Goal: Find specific page/section: Find specific page/section

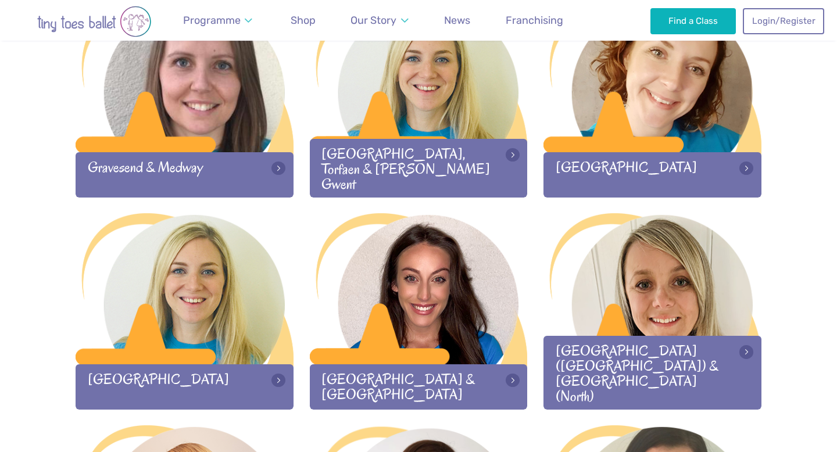
scroll to position [1062, 0]
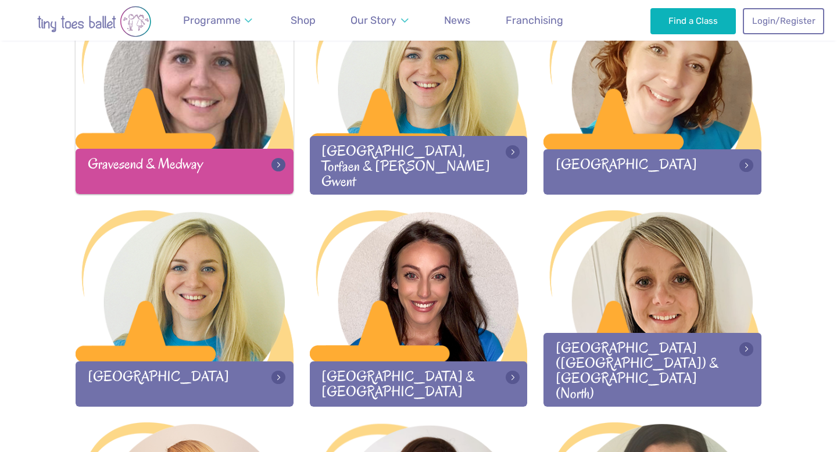
click at [238, 167] on div "Gravesend & Medway" at bounding box center [185, 171] width 218 height 45
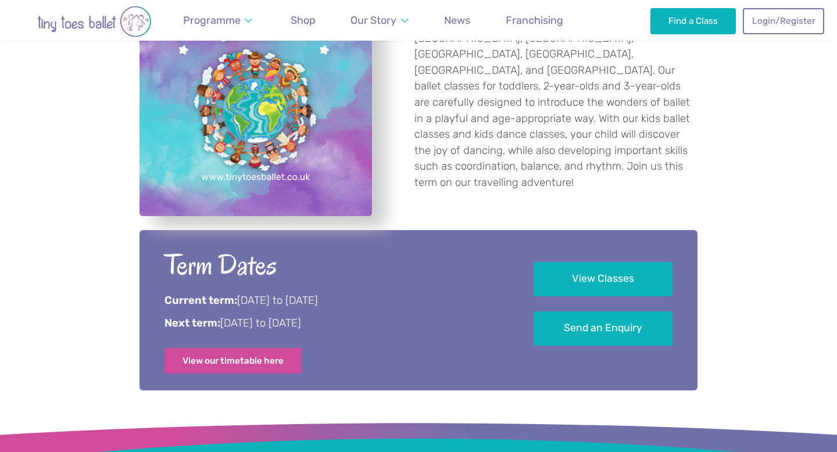
scroll to position [541, 0]
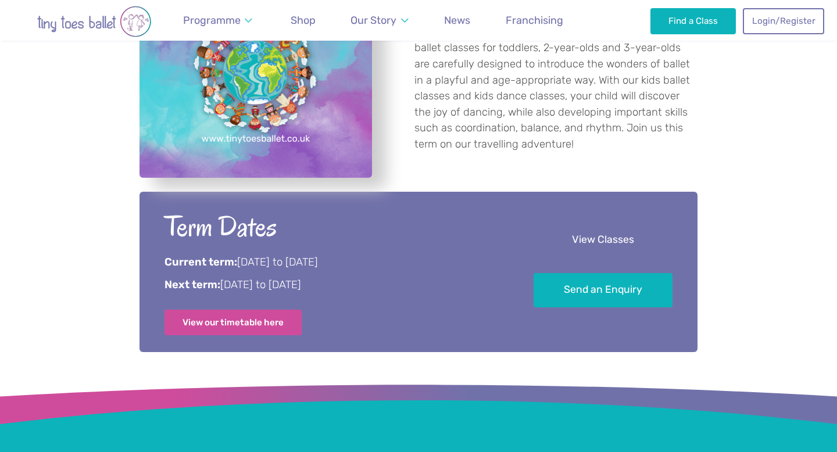
click at [564, 236] on link "View Classes" at bounding box center [603, 240] width 139 height 34
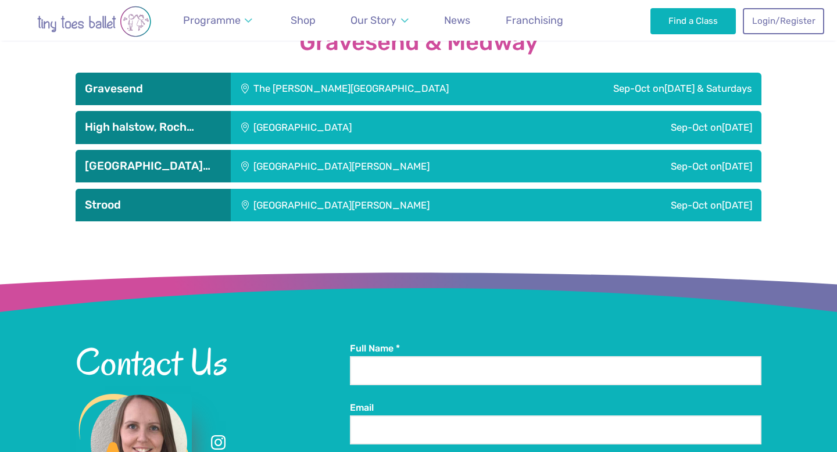
click at [441, 92] on div "The Gerald Miskin Memorial Hall" at bounding box center [387, 89] width 313 height 33
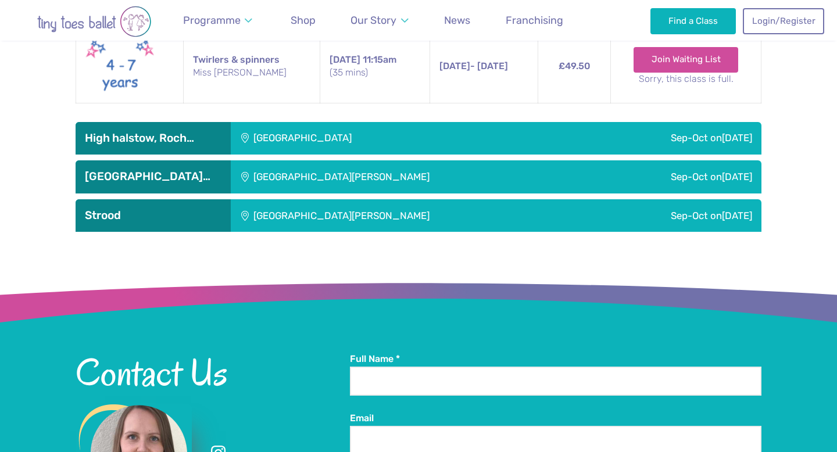
scroll to position [2492, 0]
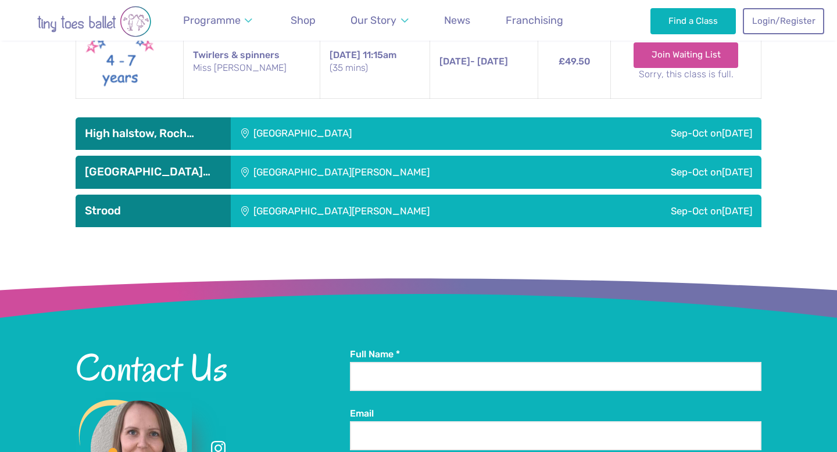
click at [476, 130] on div "High halstow village hall" at bounding box center [381, 133] width 300 height 33
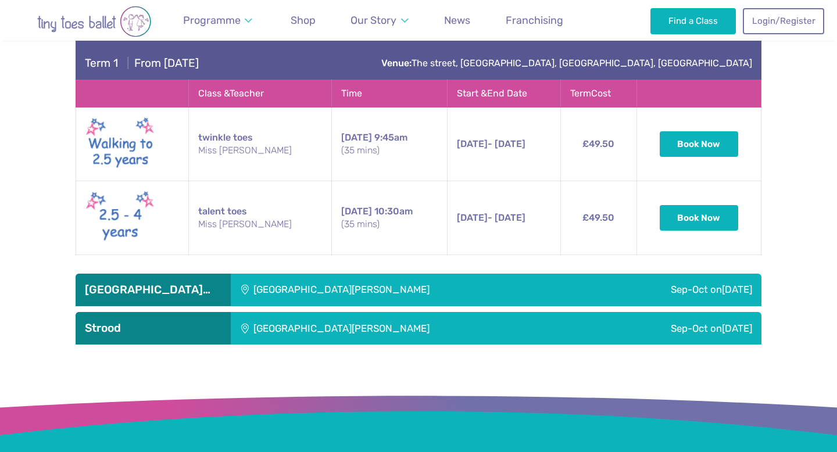
scroll to position [2626, 0]
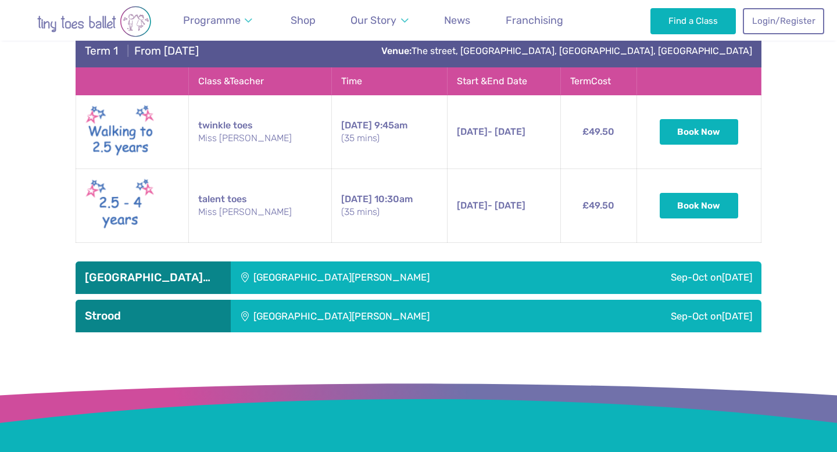
click at [465, 280] on div "St Mary‘s island community centre" at bounding box center [410, 278] width 358 height 33
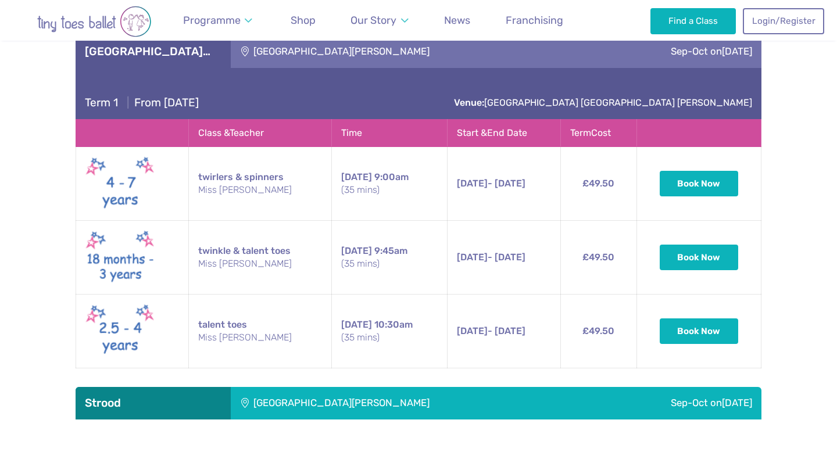
scroll to position [2846, 0]
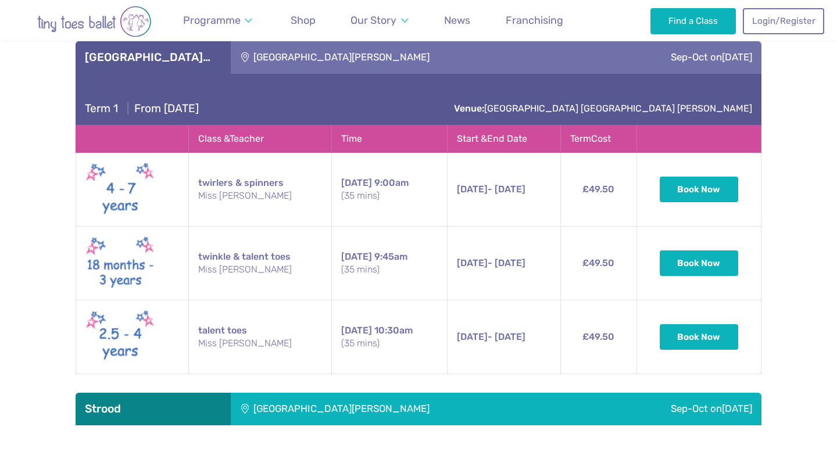
click at [451, 415] on div "St Nicholas church" at bounding box center [410, 409] width 358 height 33
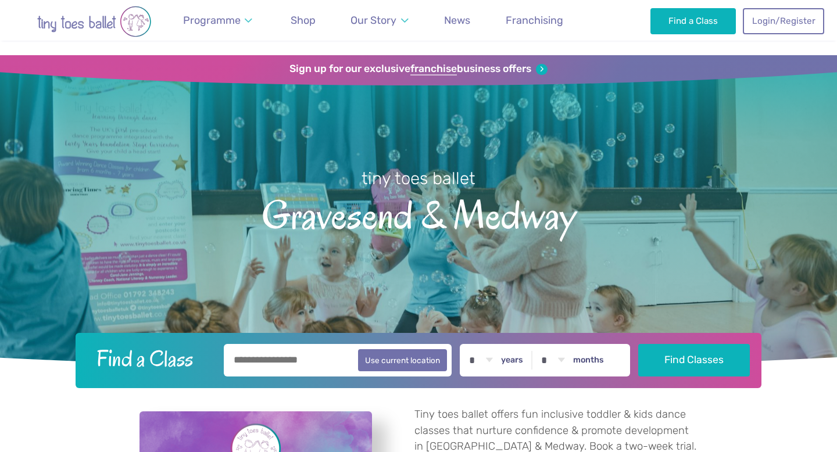
scroll to position [0, 0]
